Goal: Information Seeking & Learning: Learn about a topic

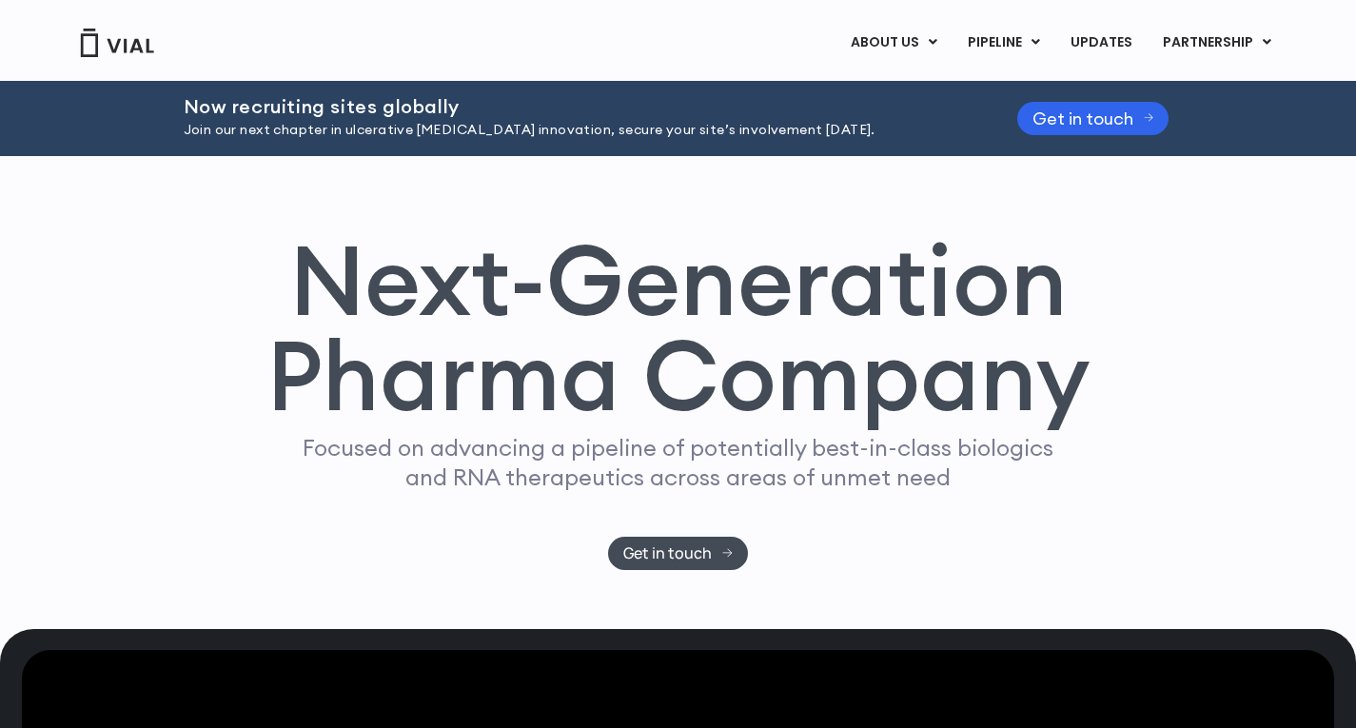
click at [268, 186] on div "Next-Generation Pharma Company Focused on advancing a pipeline of potentially b…" at bounding box center [678, 392] width 1356 height 473
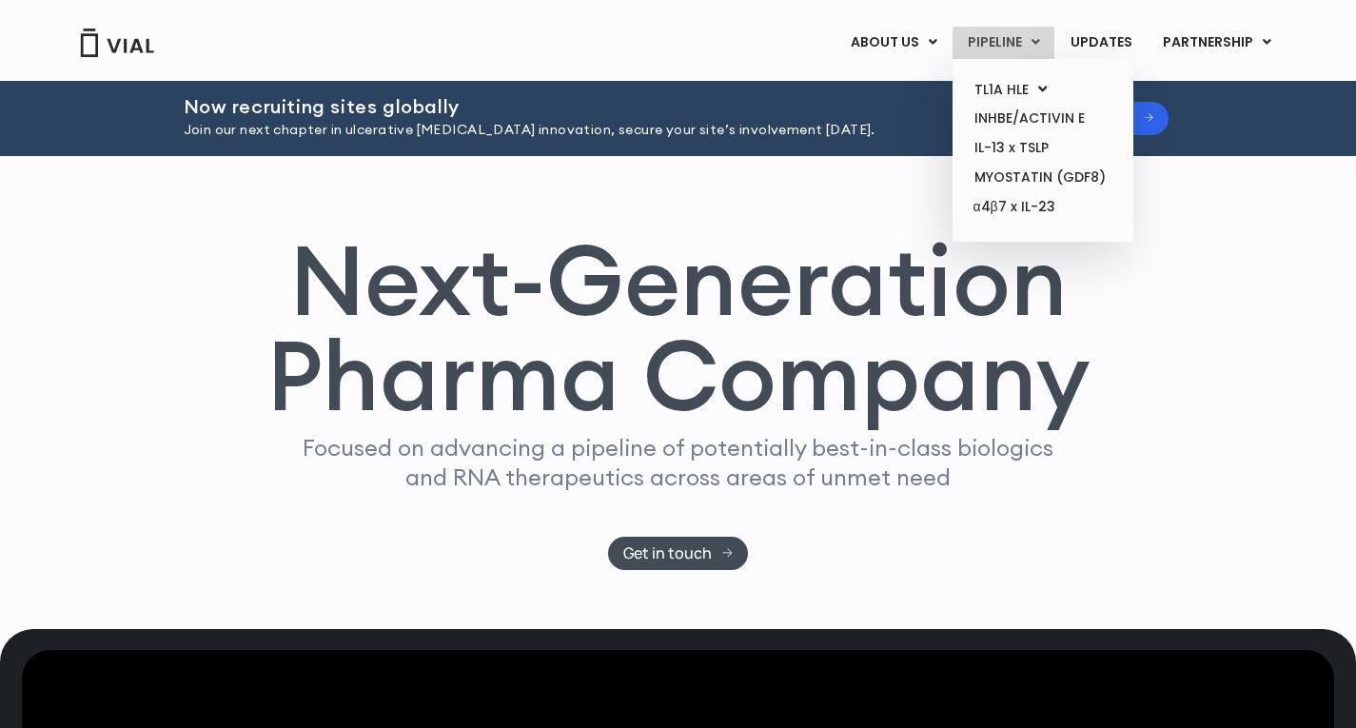
click at [1038, 36] on icon at bounding box center [1035, 41] width 9 height 13
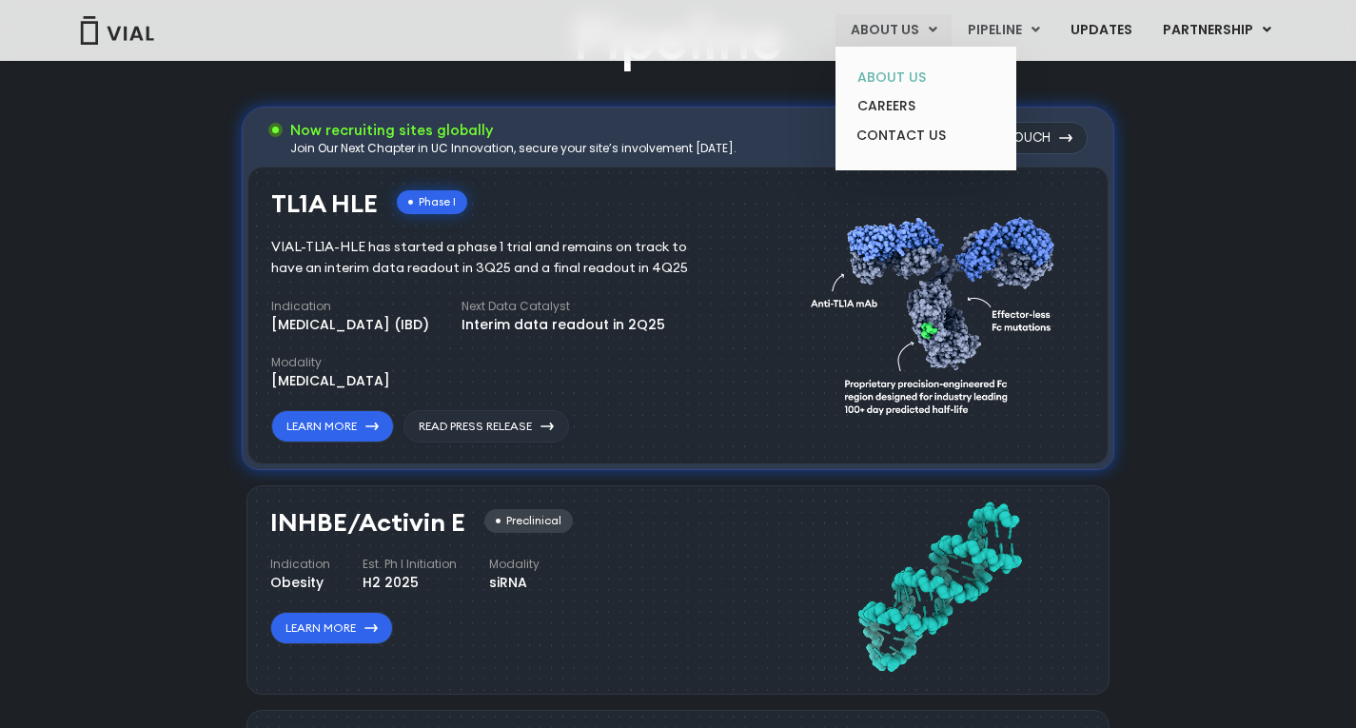
click at [919, 65] on link "ABOUT US" at bounding box center [925, 77] width 166 height 29
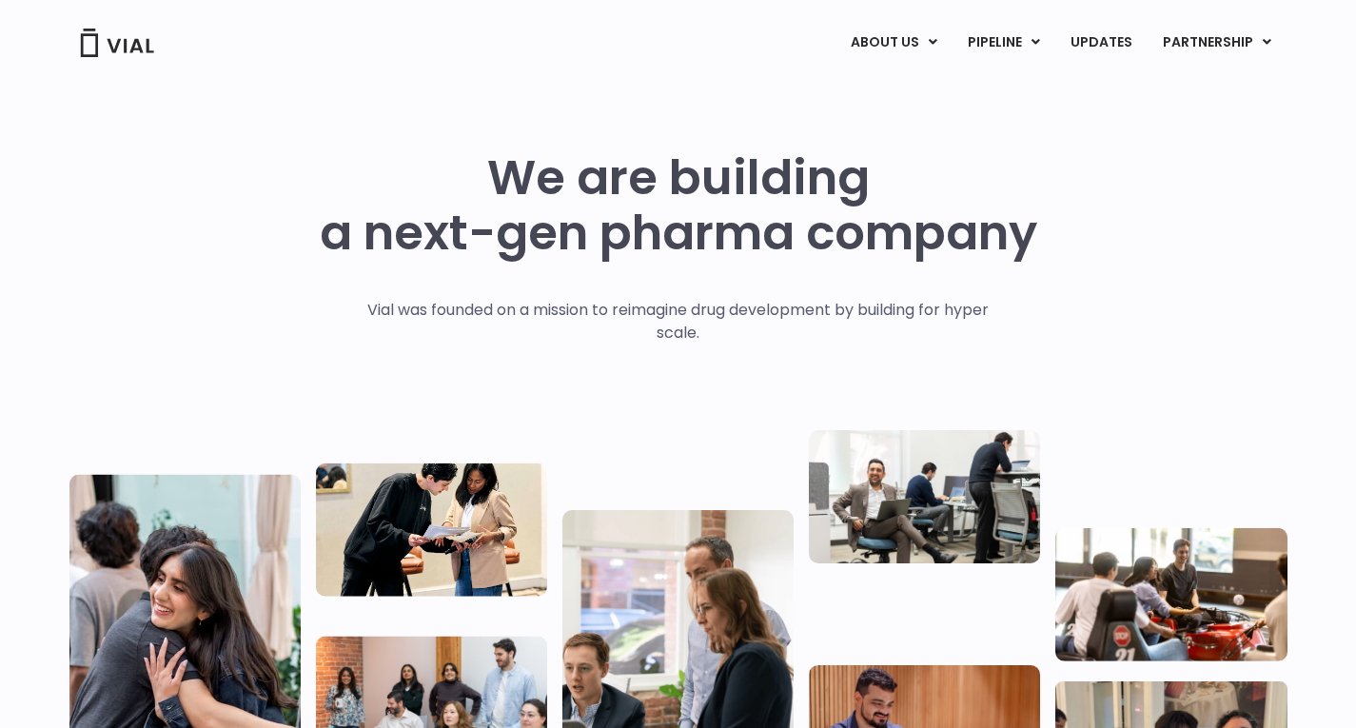
click at [1040, 369] on div "We are building a next-gen pharma company Vial was founded on a mission to reim…" at bounding box center [678, 468] width 1218 height 636
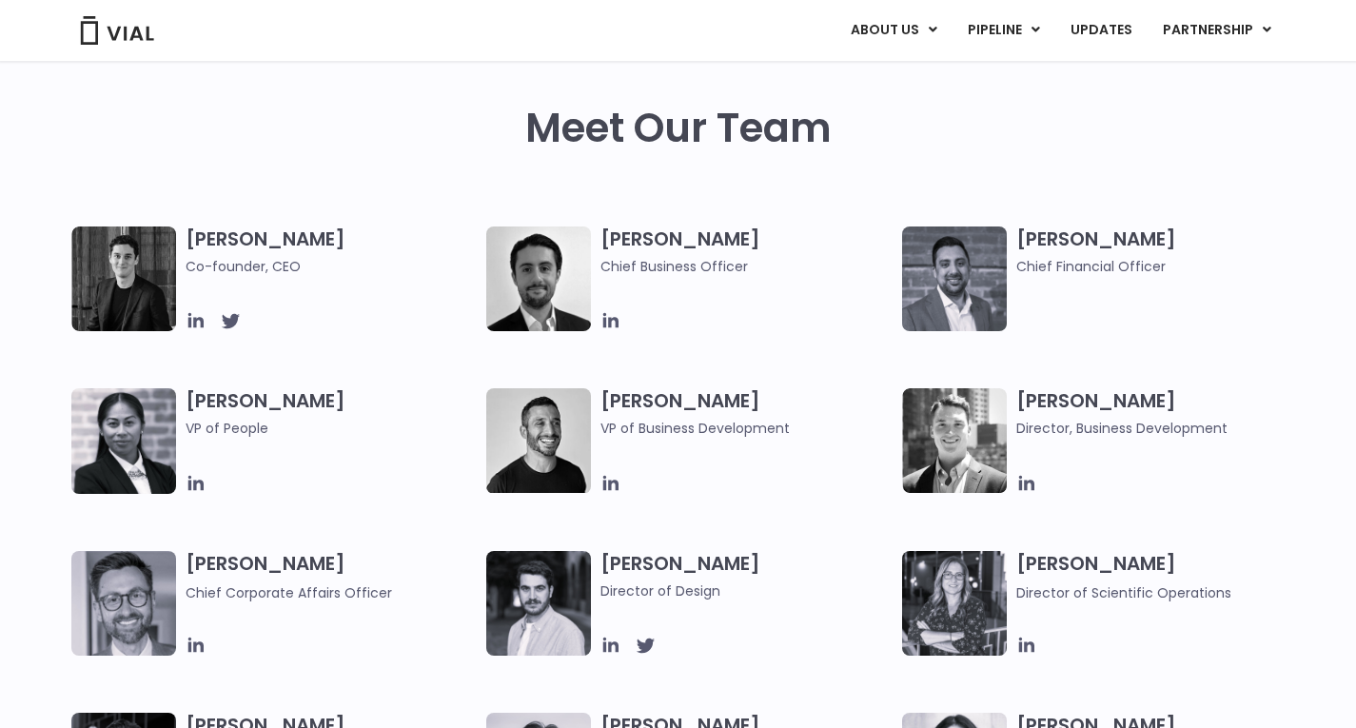
scroll to position [887, 0]
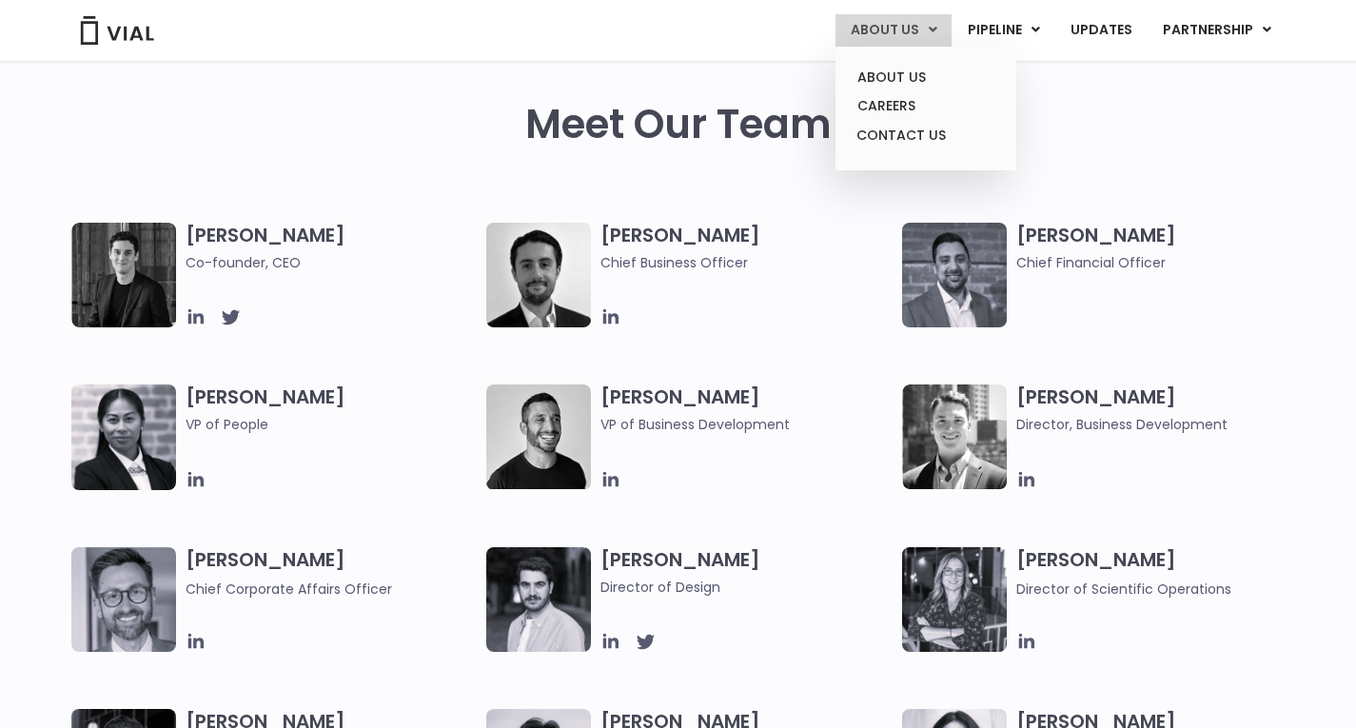
click at [931, 28] on link "ABOUT US" at bounding box center [893, 30] width 116 height 32
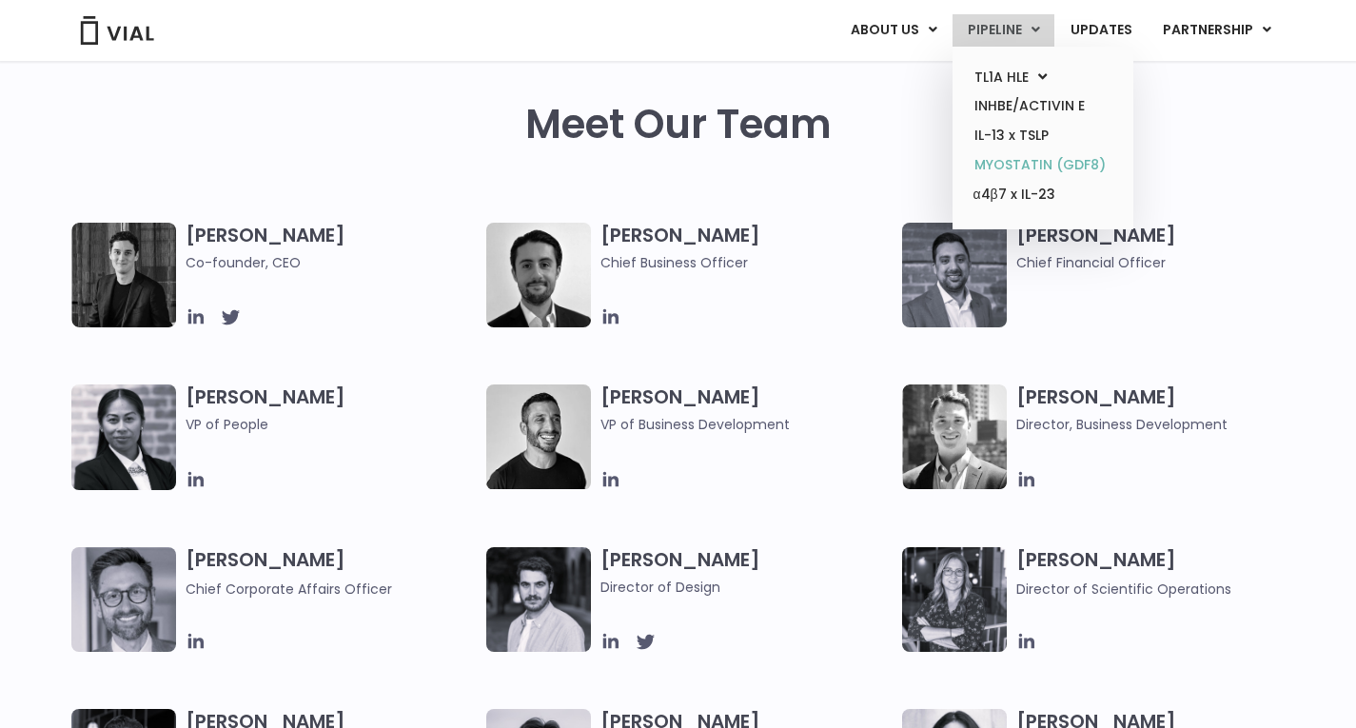
click at [1014, 157] on link "MYOSTATIN (GDF8)" at bounding box center [1042, 164] width 166 height 29
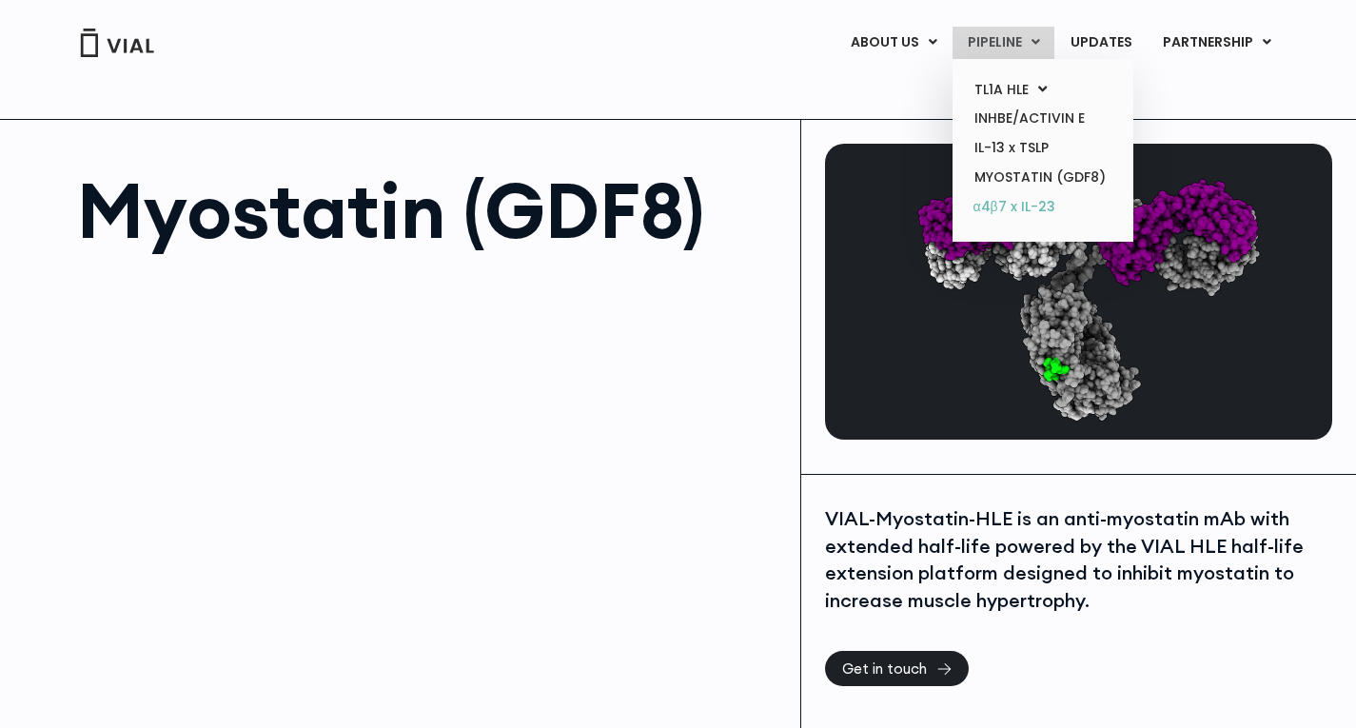
click at [1005, 202] on link "α4β7 x IL-23" at bounding box center [1042, 207] width 166 height 30
